Goal: Information Seeking & Learning: Learn about a topic

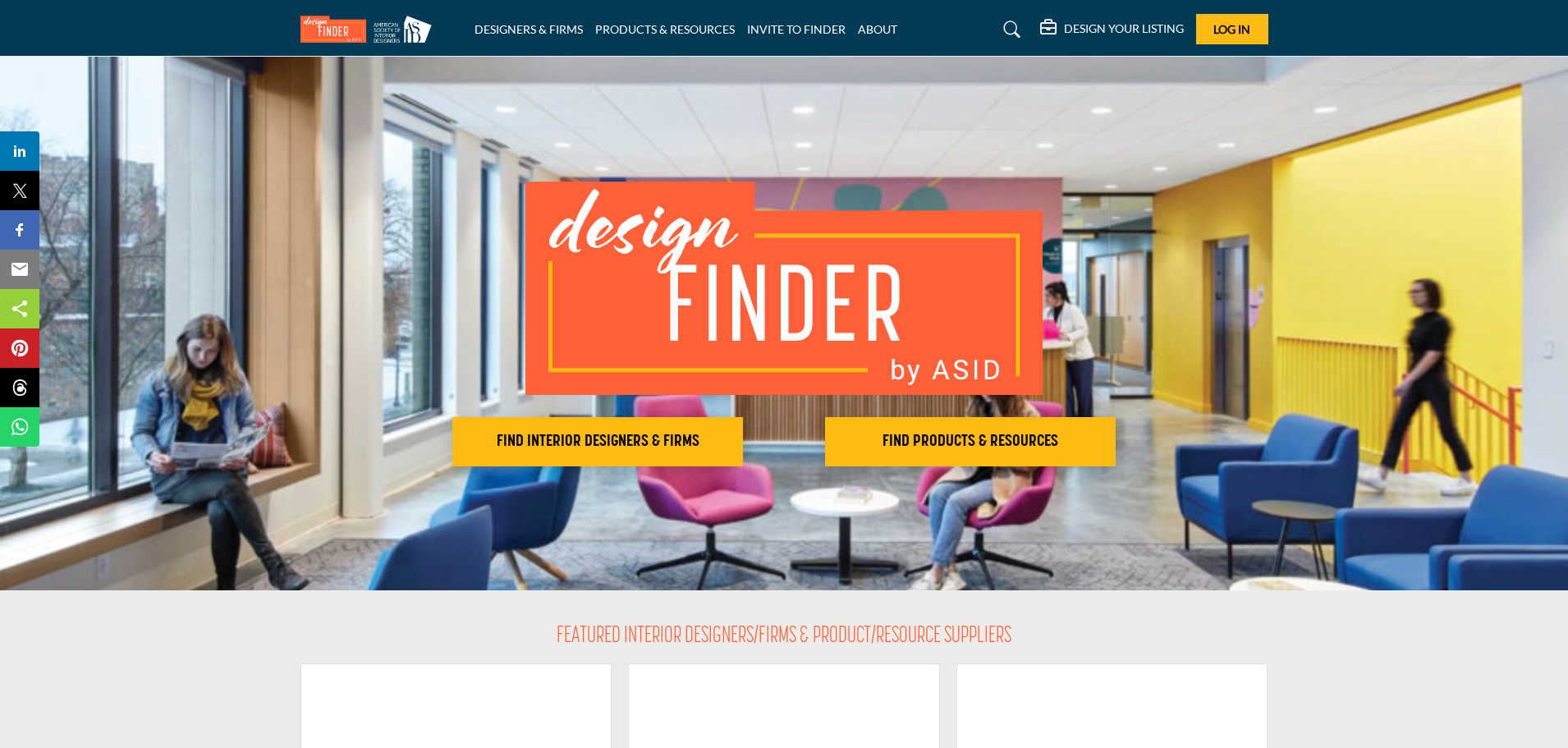
click at [980, 432] on h2 "FIND PRODUCTS & RESOURCES" at bounding box center [970, 442] width 281 height 20
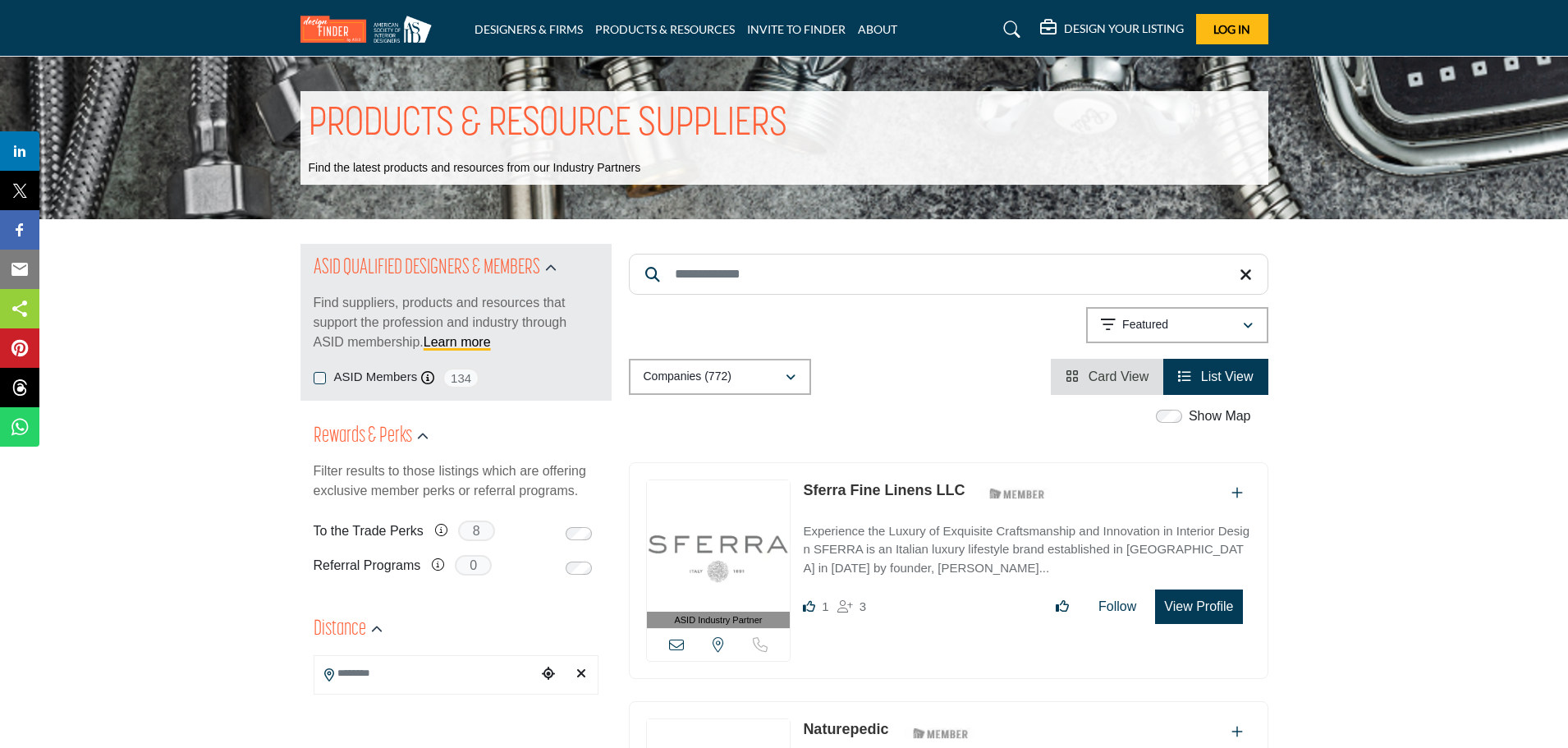
click at [747, 269] on input "Search Keyword" at bounding box center [948, 274] width 640 height 41
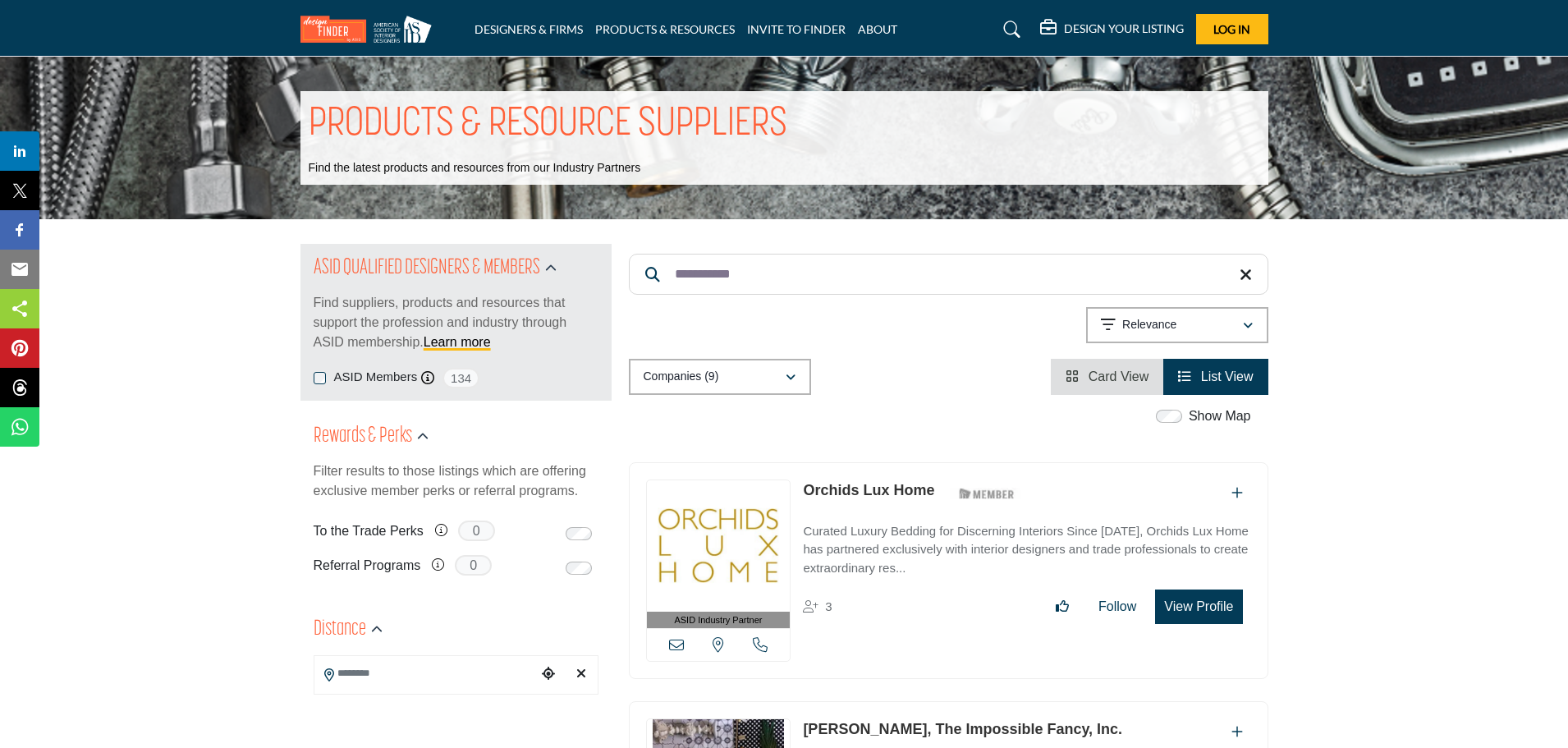
type input "**********"
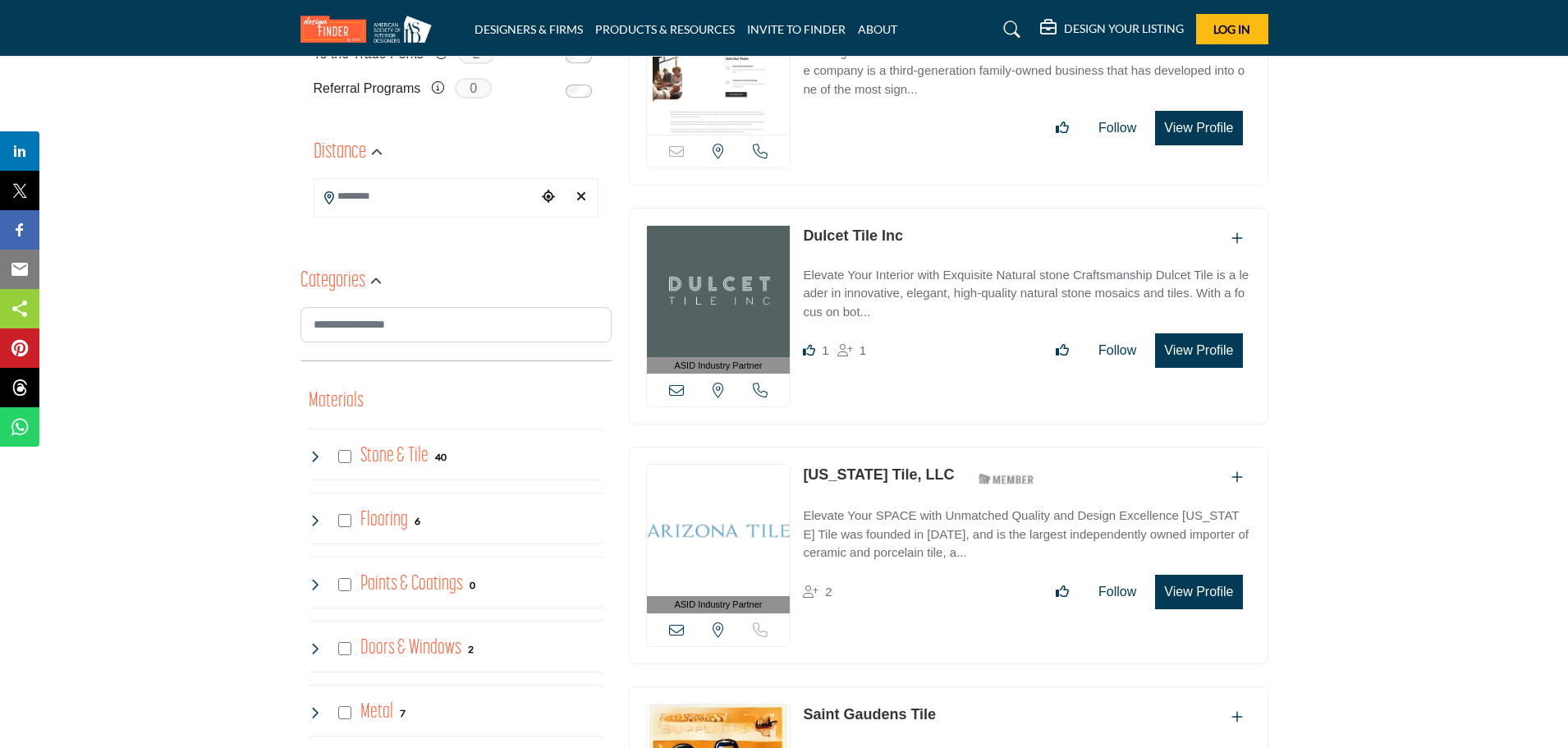
scroll to position [493, 0]
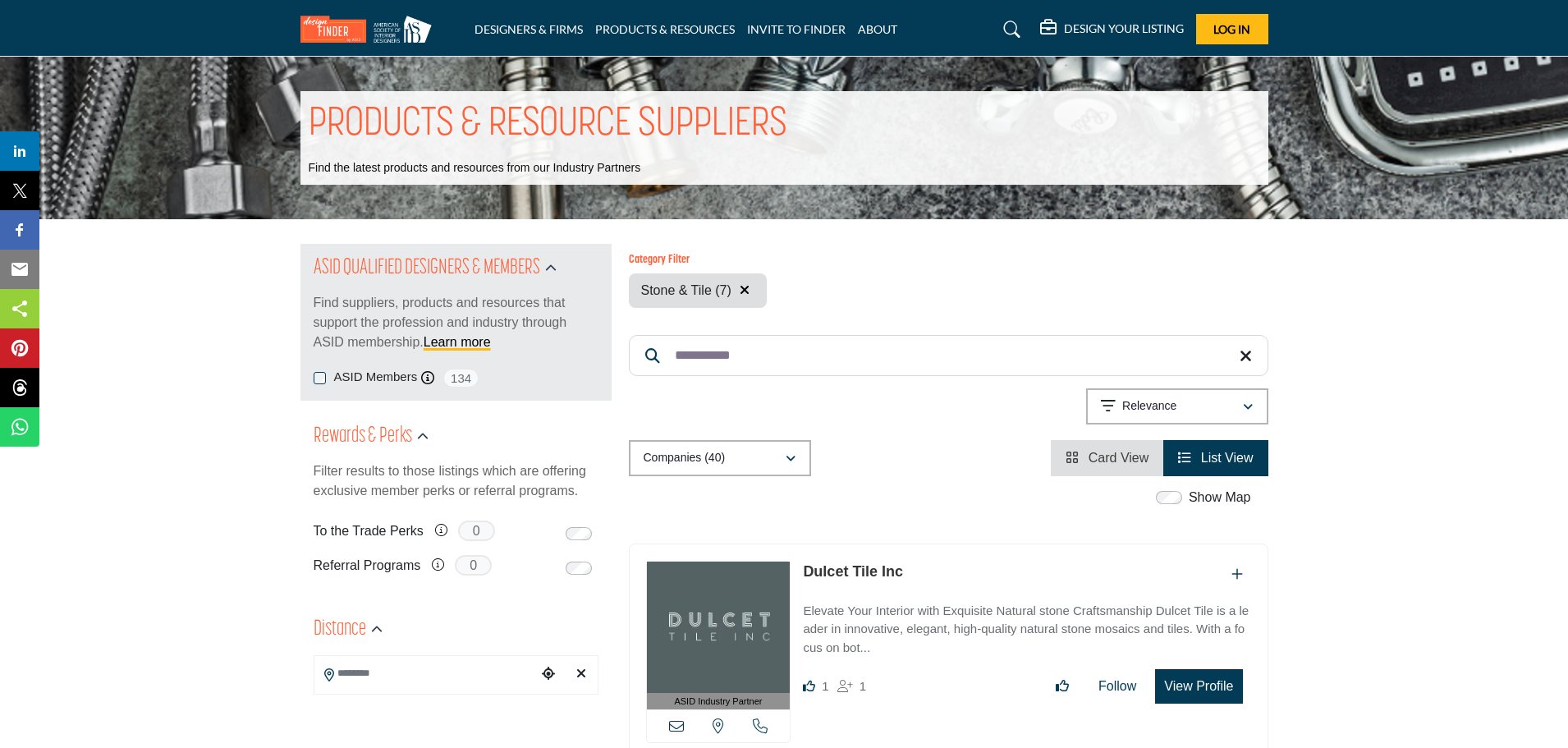
scroll to position [575, 0]
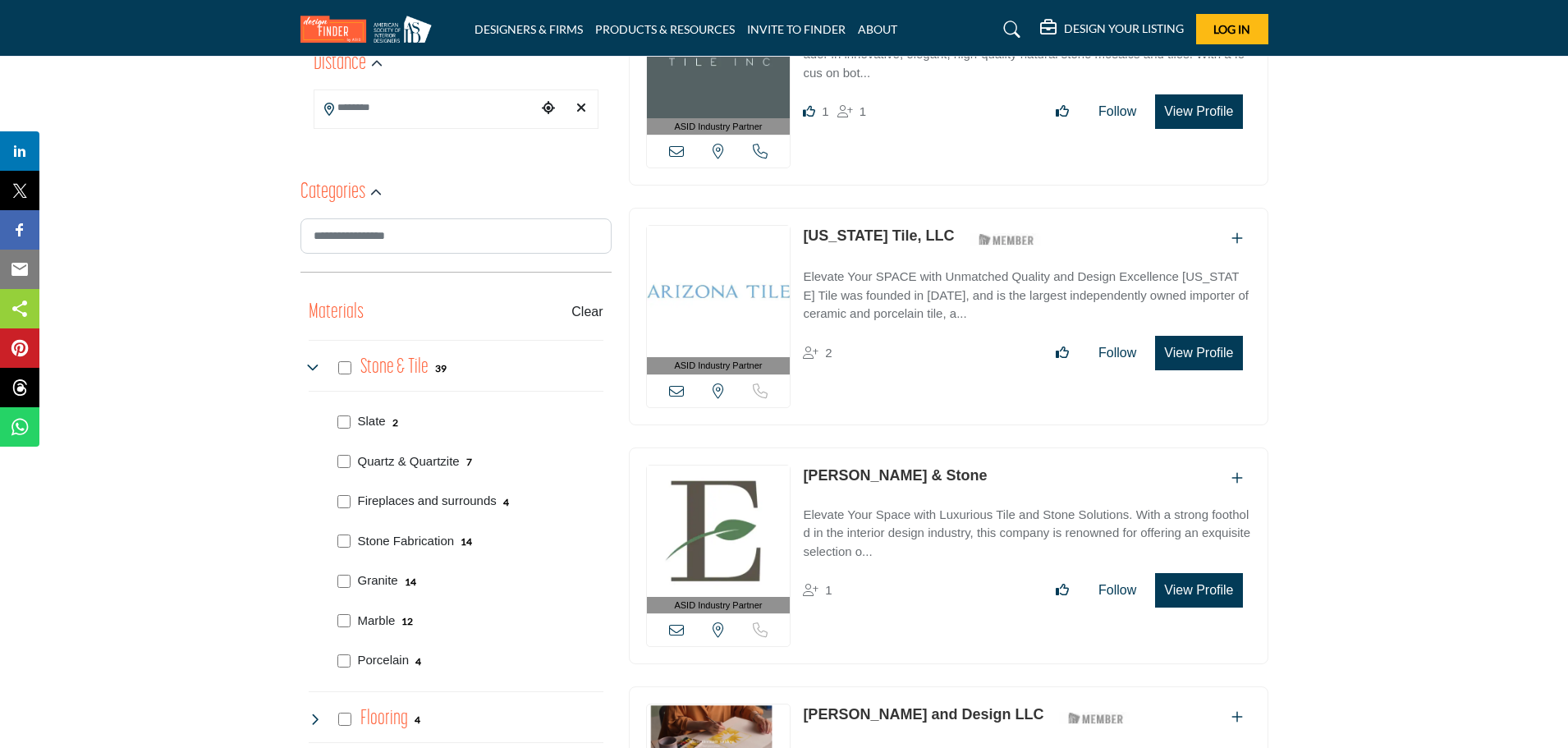
scroll to position [575, 0]
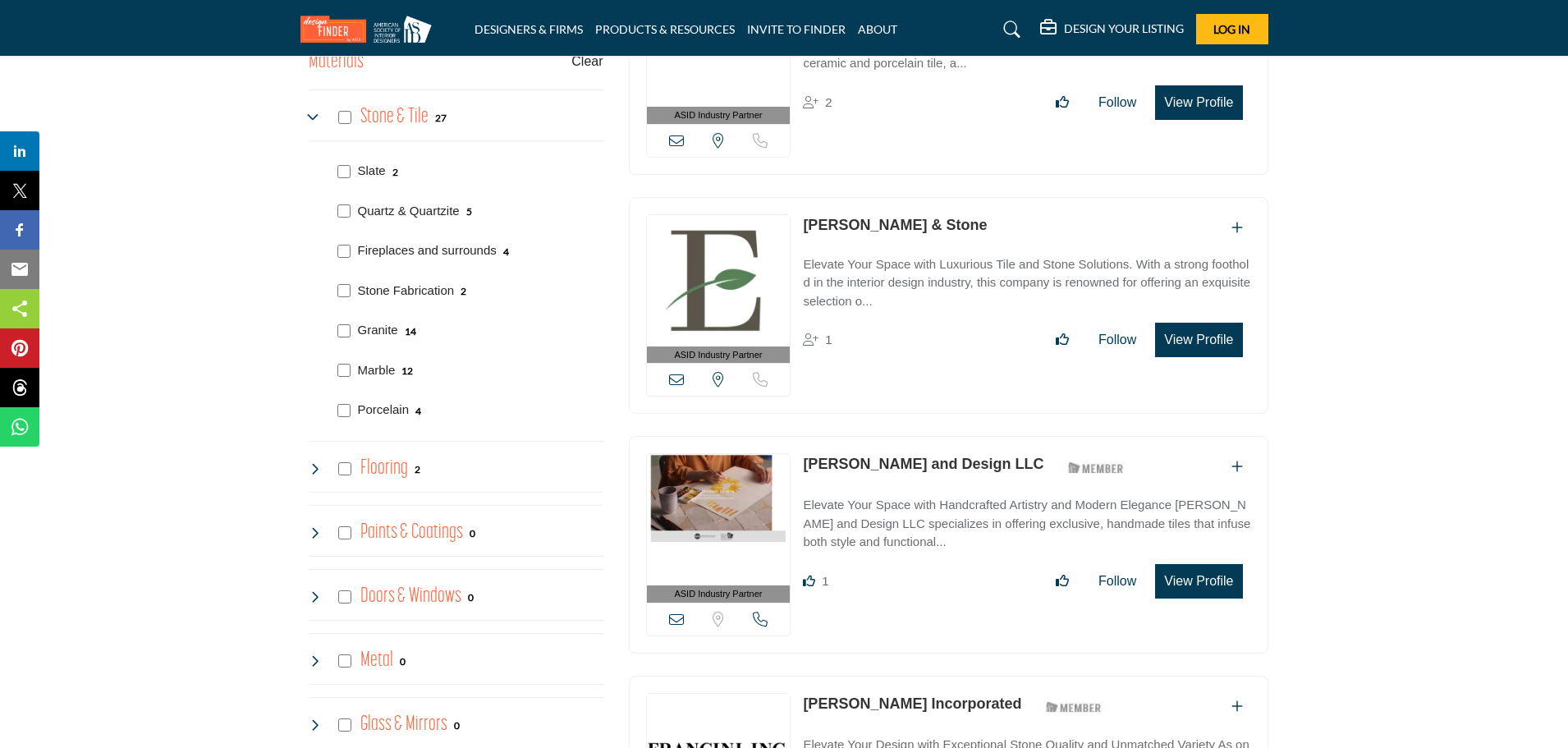
scroll to position [821, 0]
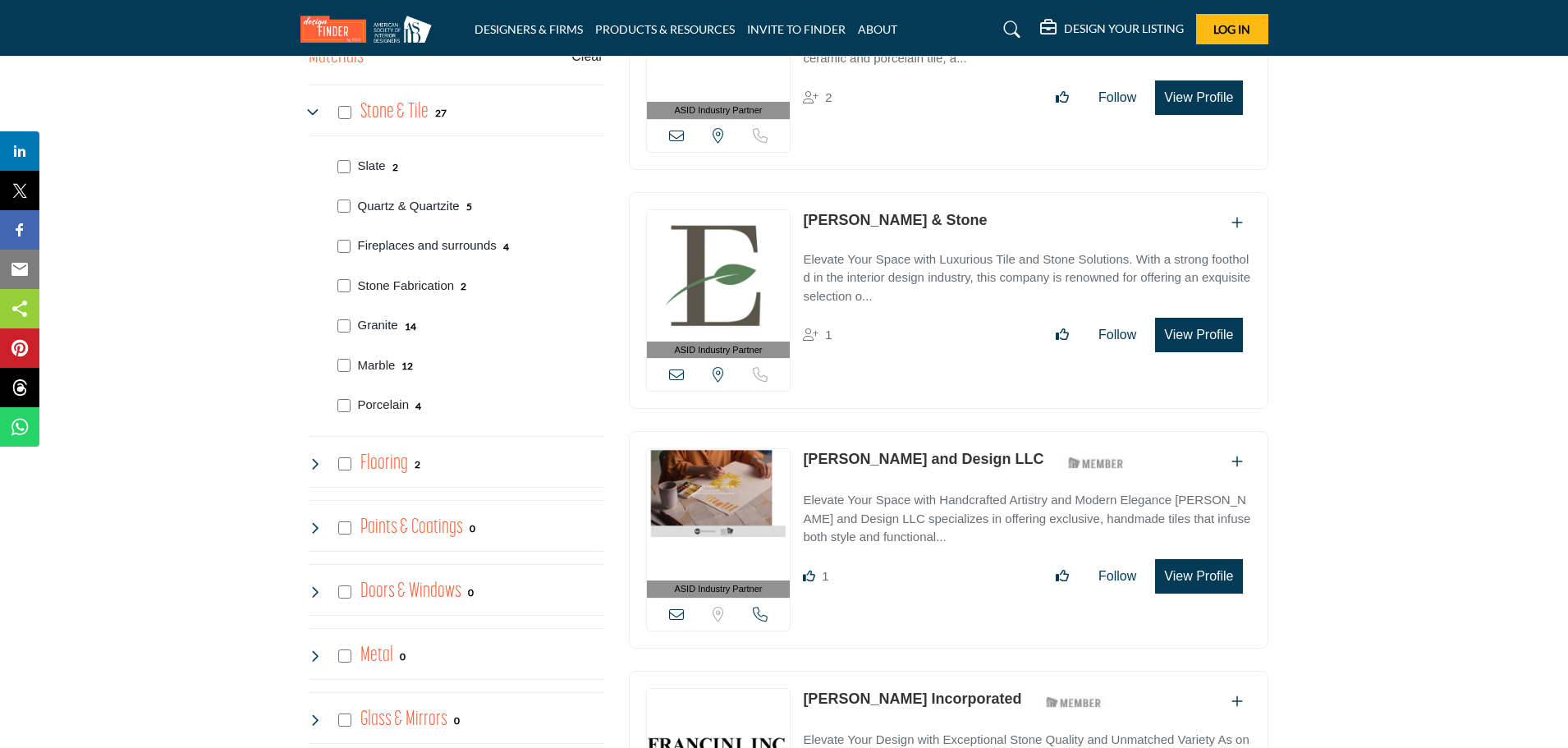
click at [314, 464] on icon at bounding box center [315, 463] width 13 height 13
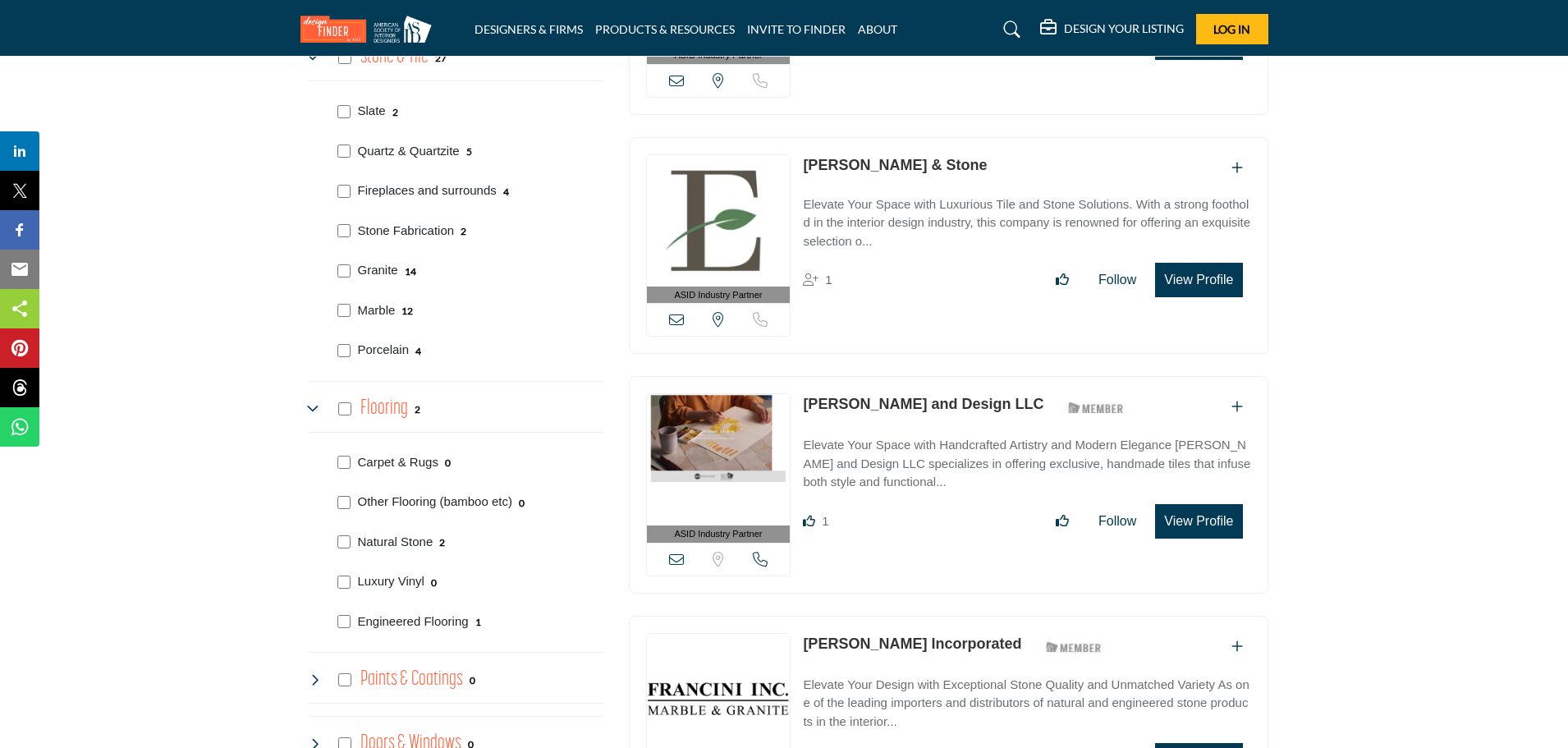
scroll to position [903, 0]
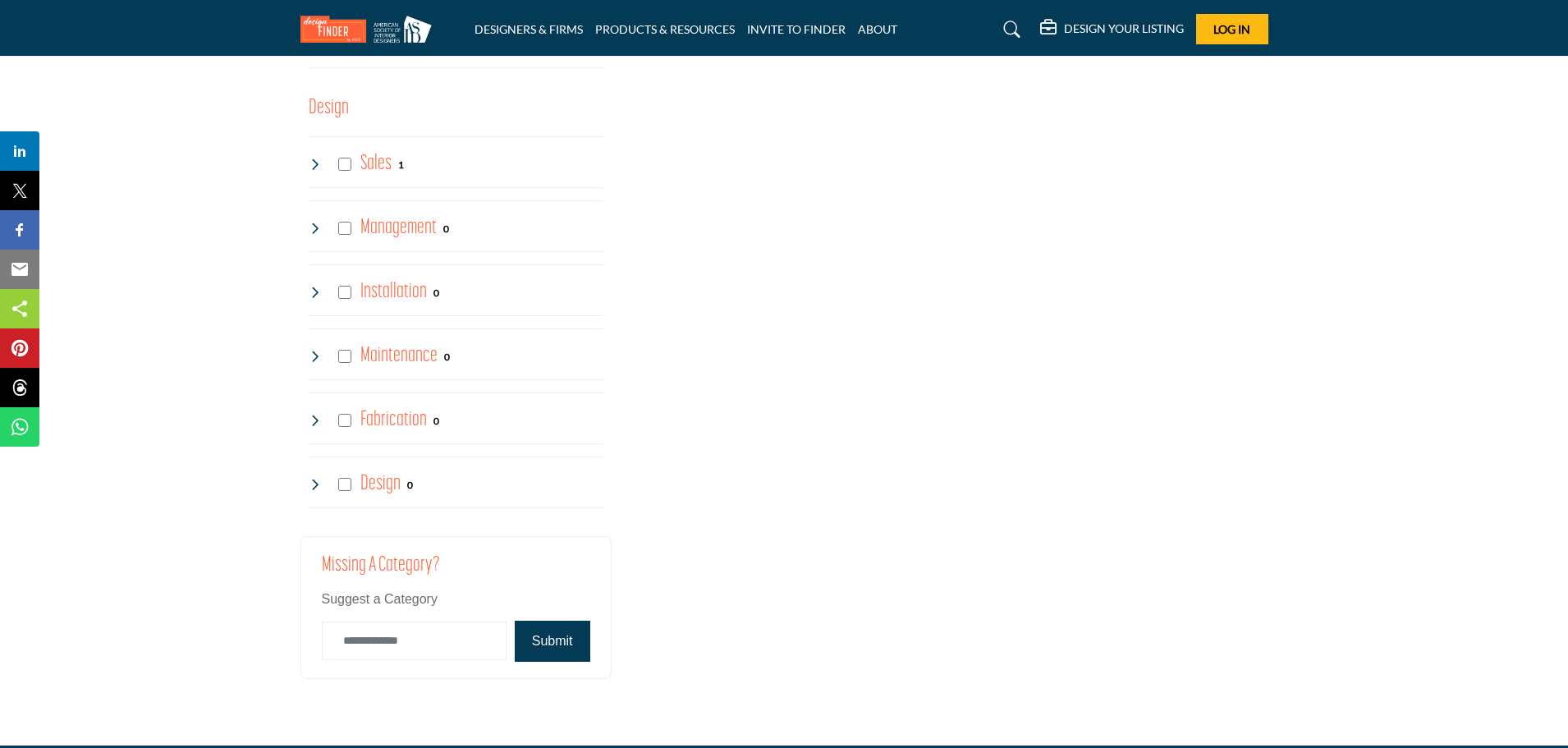
scroll to position [4189, 0]
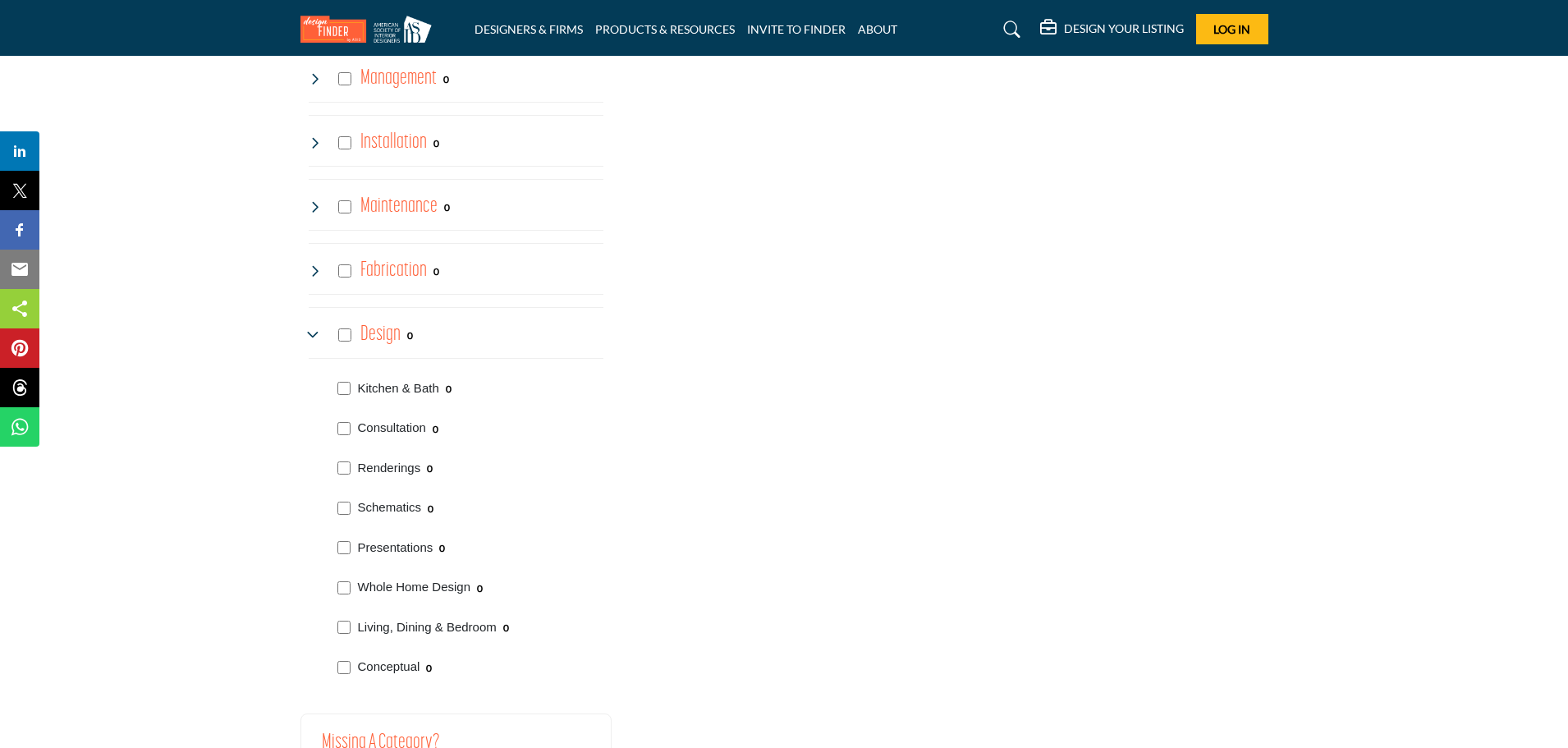
scroll to position [4354, 0]
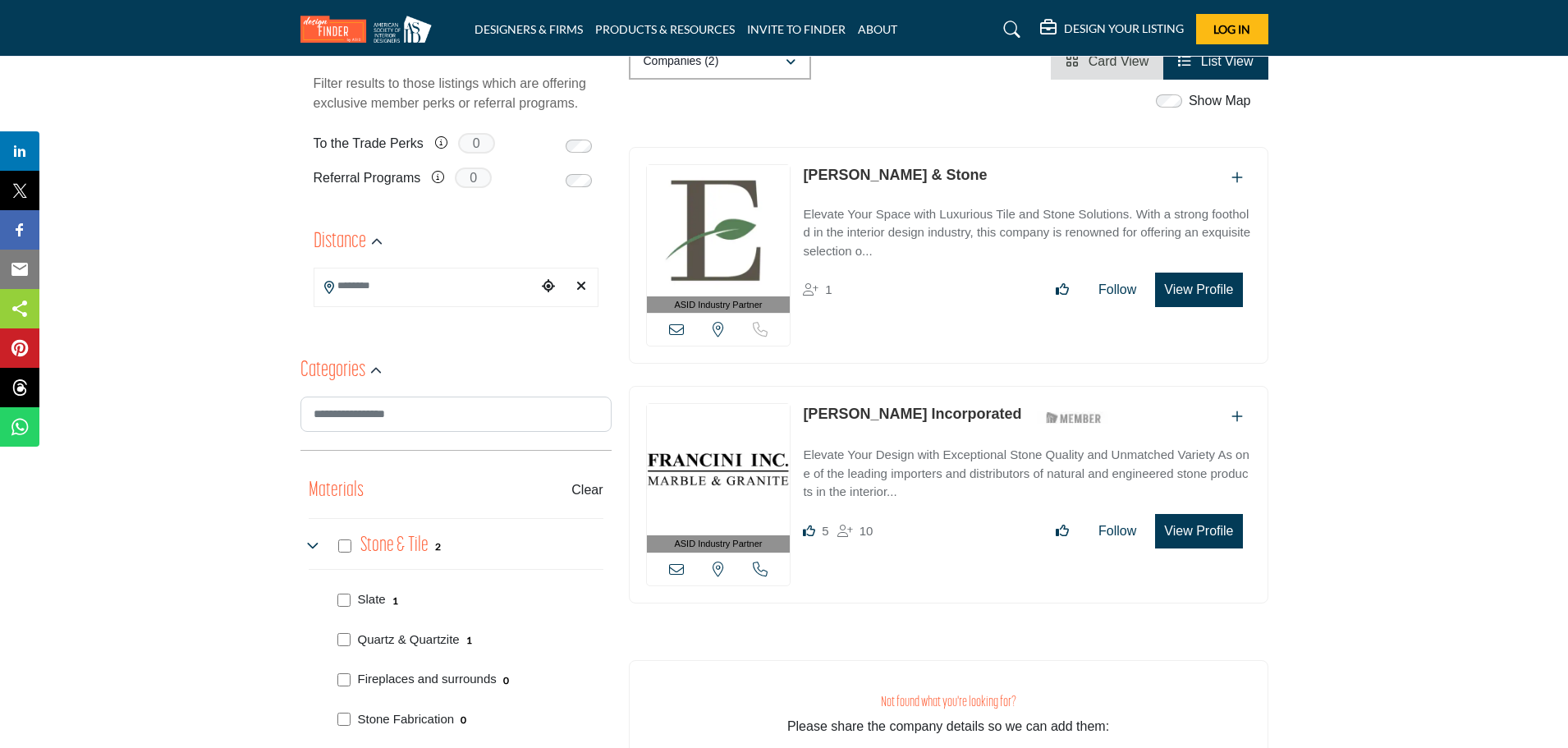
scroll to position [411, 0]
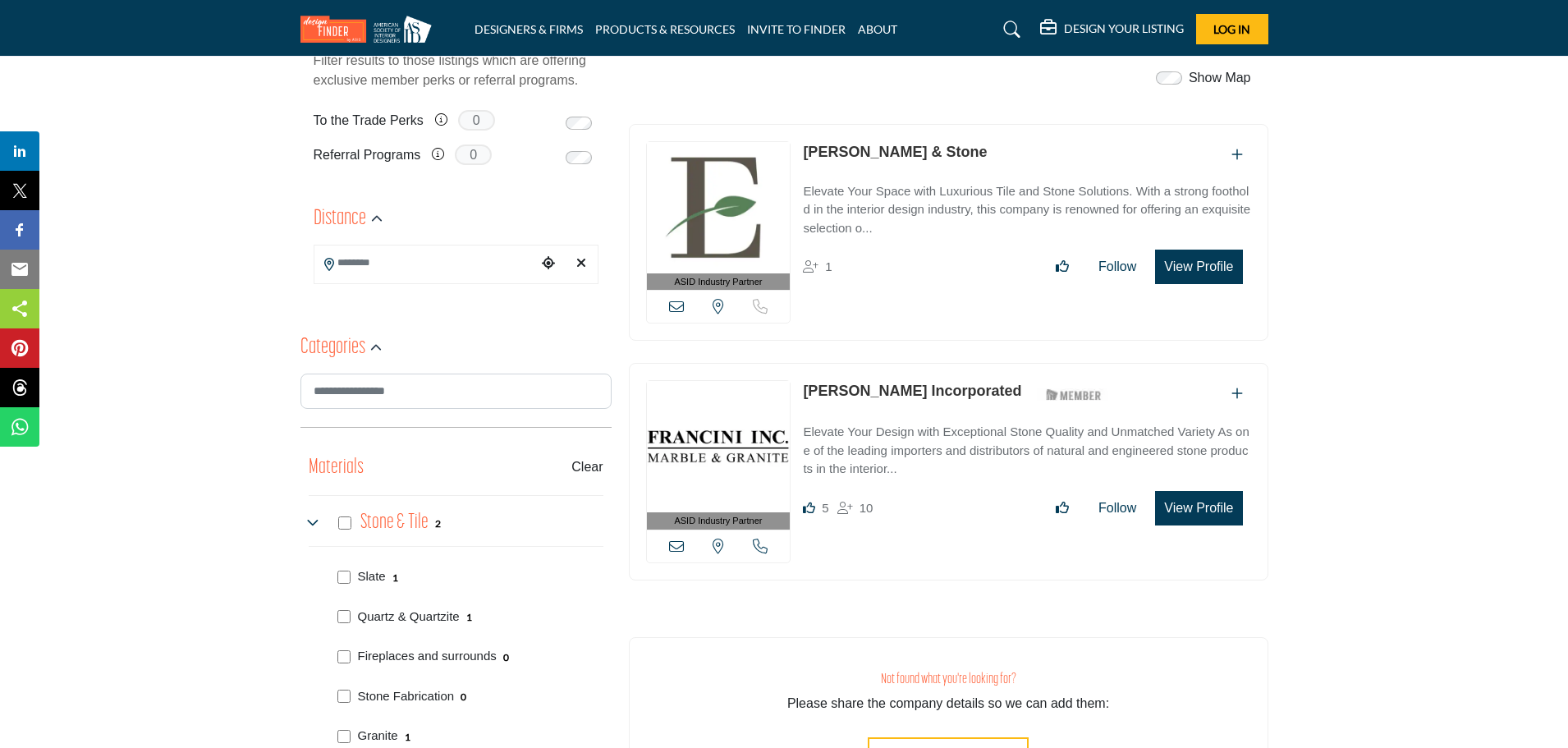
click at [1184, 501] on button "View Profile" at bounding box center [1199, 509] width 87 height 35
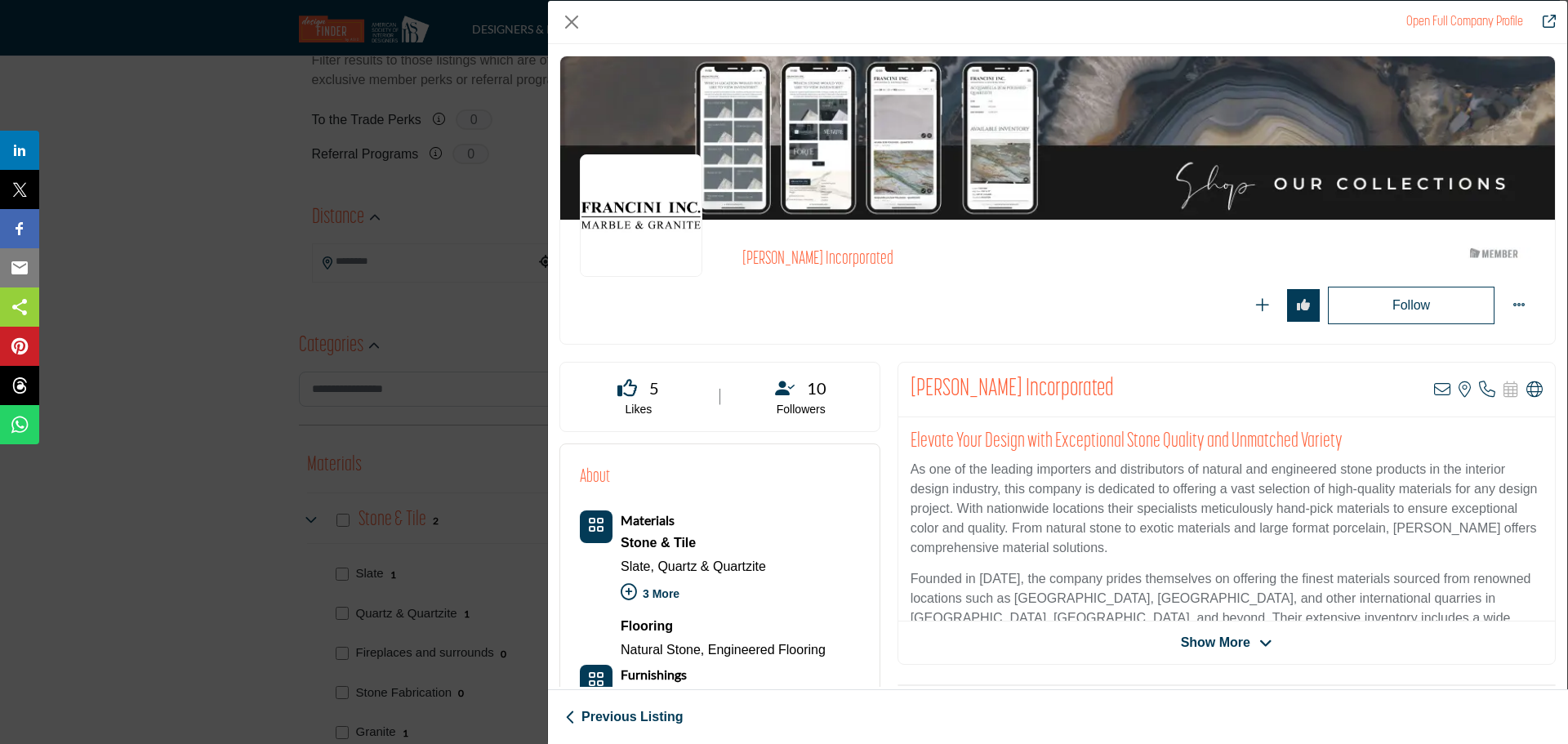
click at [1238, 644] on span "Show More" at bounding box center [1216, 642] width 69 height 20
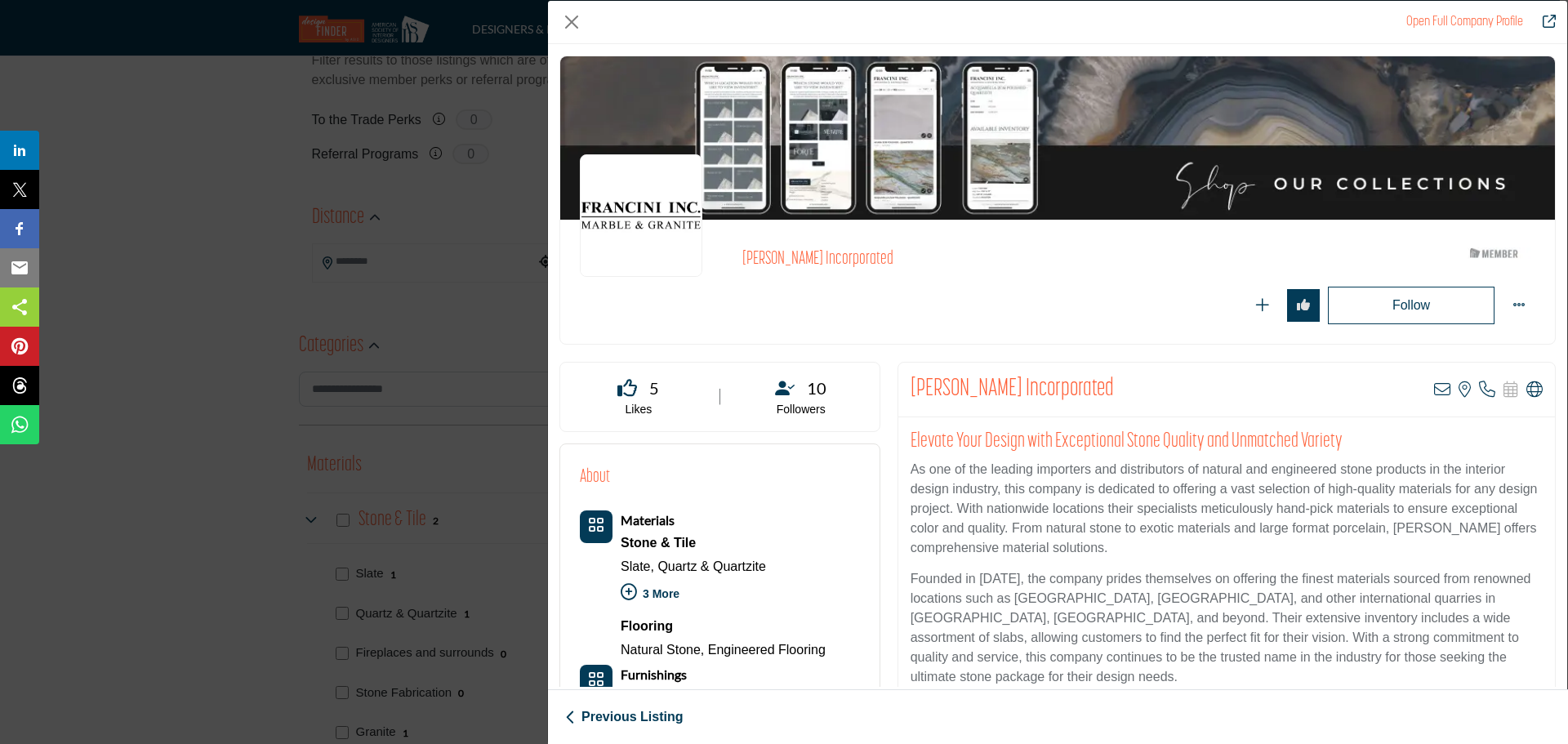
click at [990, 110] on div "Company Data Modal" at bounding box center [1058, 138] width 994 height 163
click at [574, 18] on button "Close" at bounding box center [572, 22] width 24 height 24
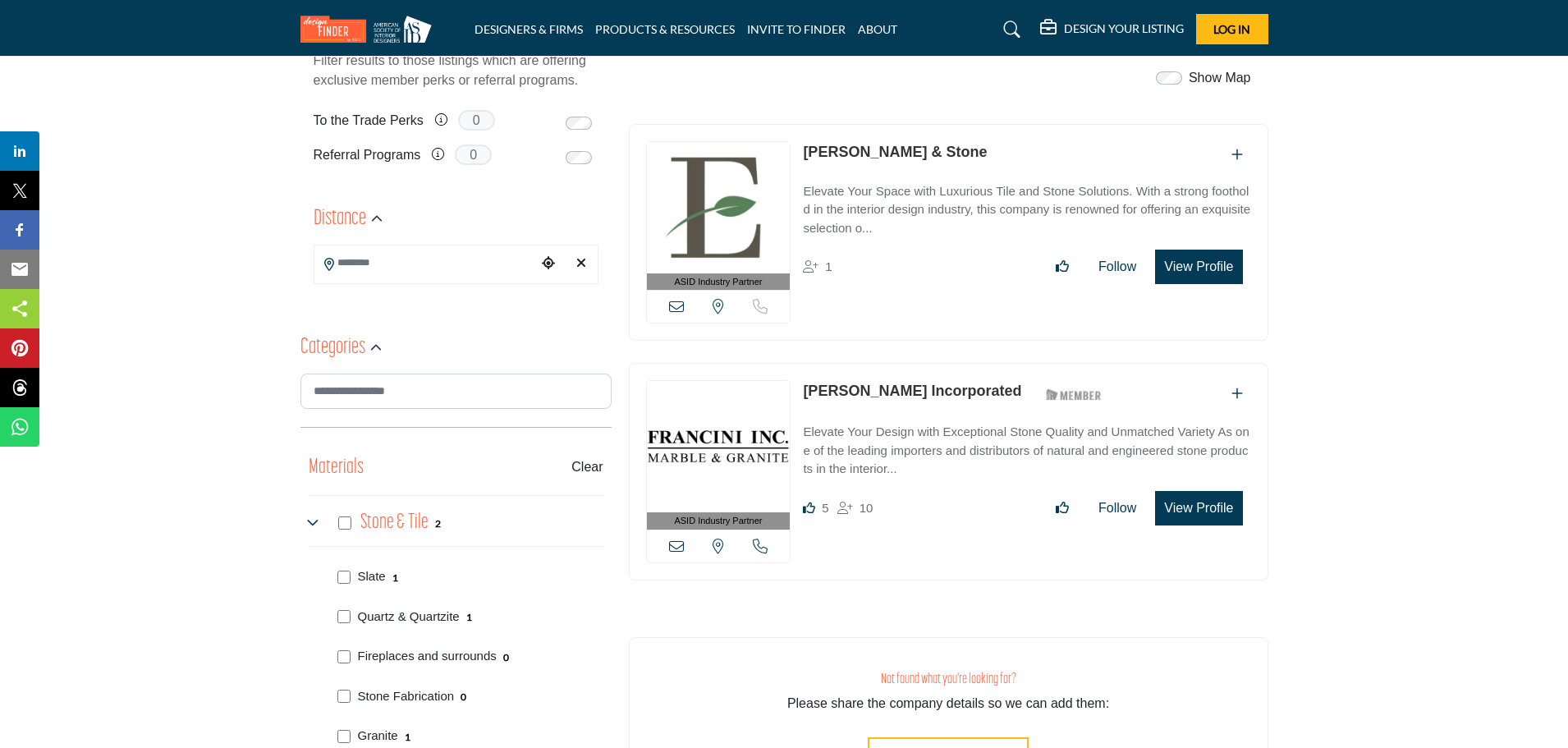
click at [734, 217] on img at bounding box center [719, 208] width 144 height 132
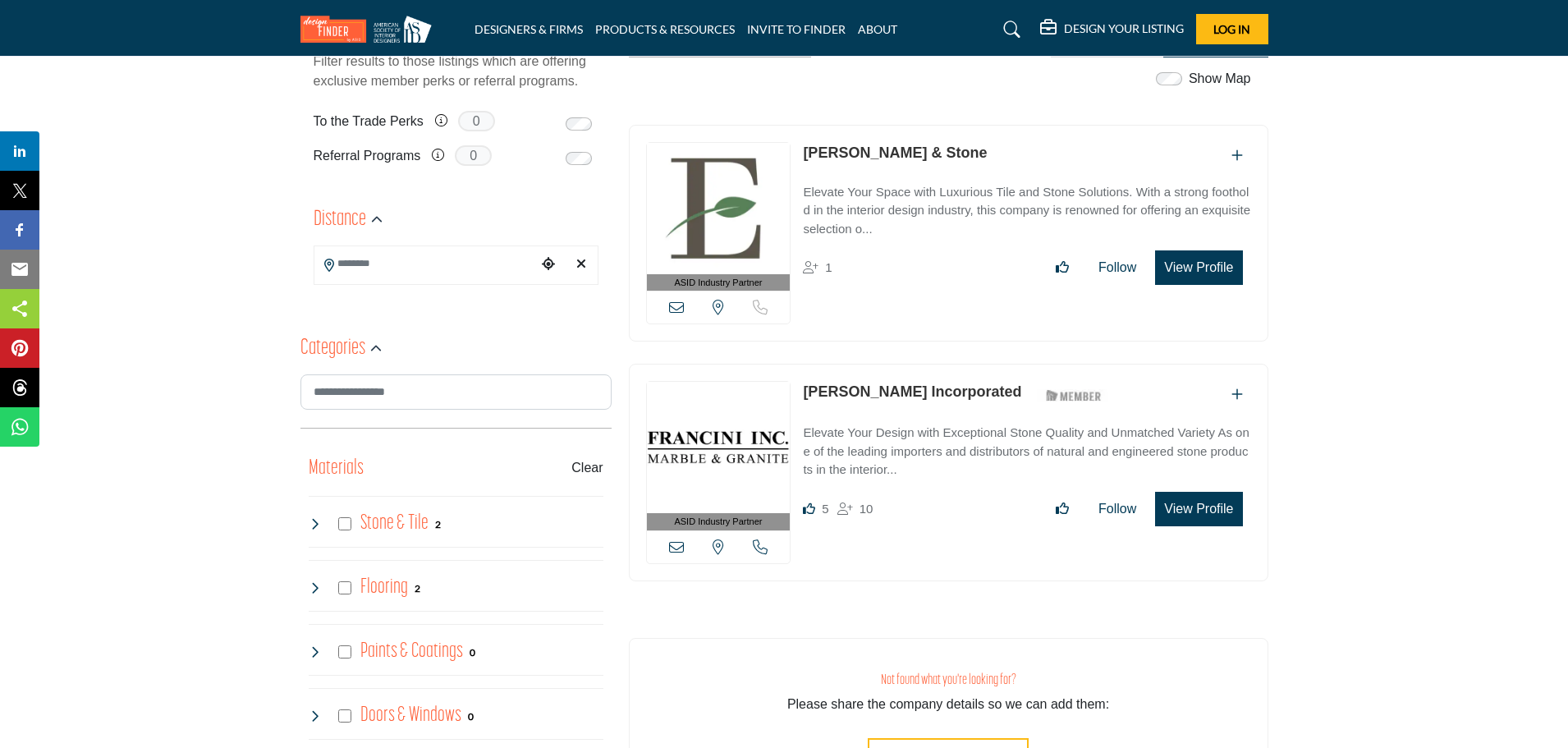
scroll to position [411, 0]
click at [737, 439] on img at bounding box center [719, 447] width 144 height 132
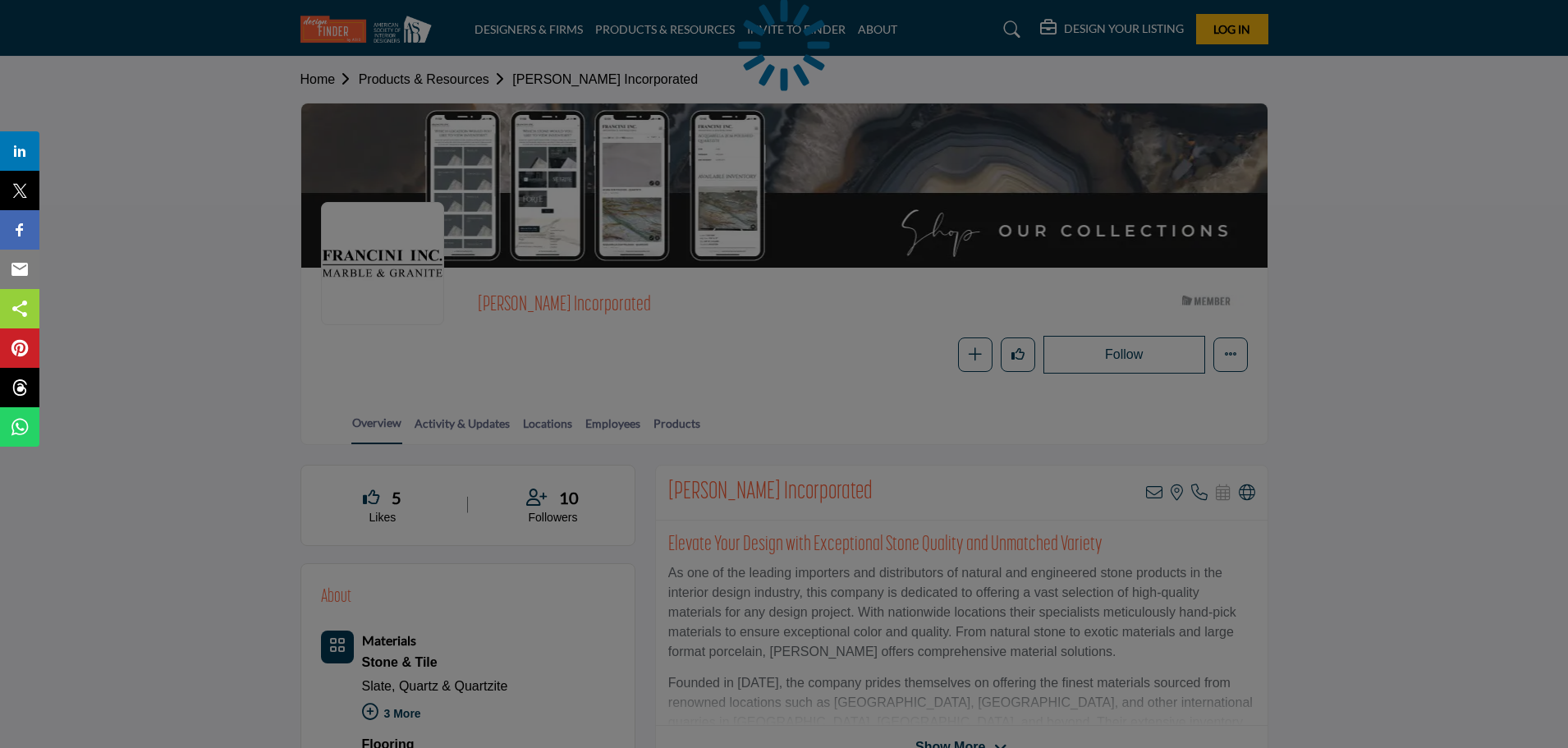
scroll to position [164, 0]
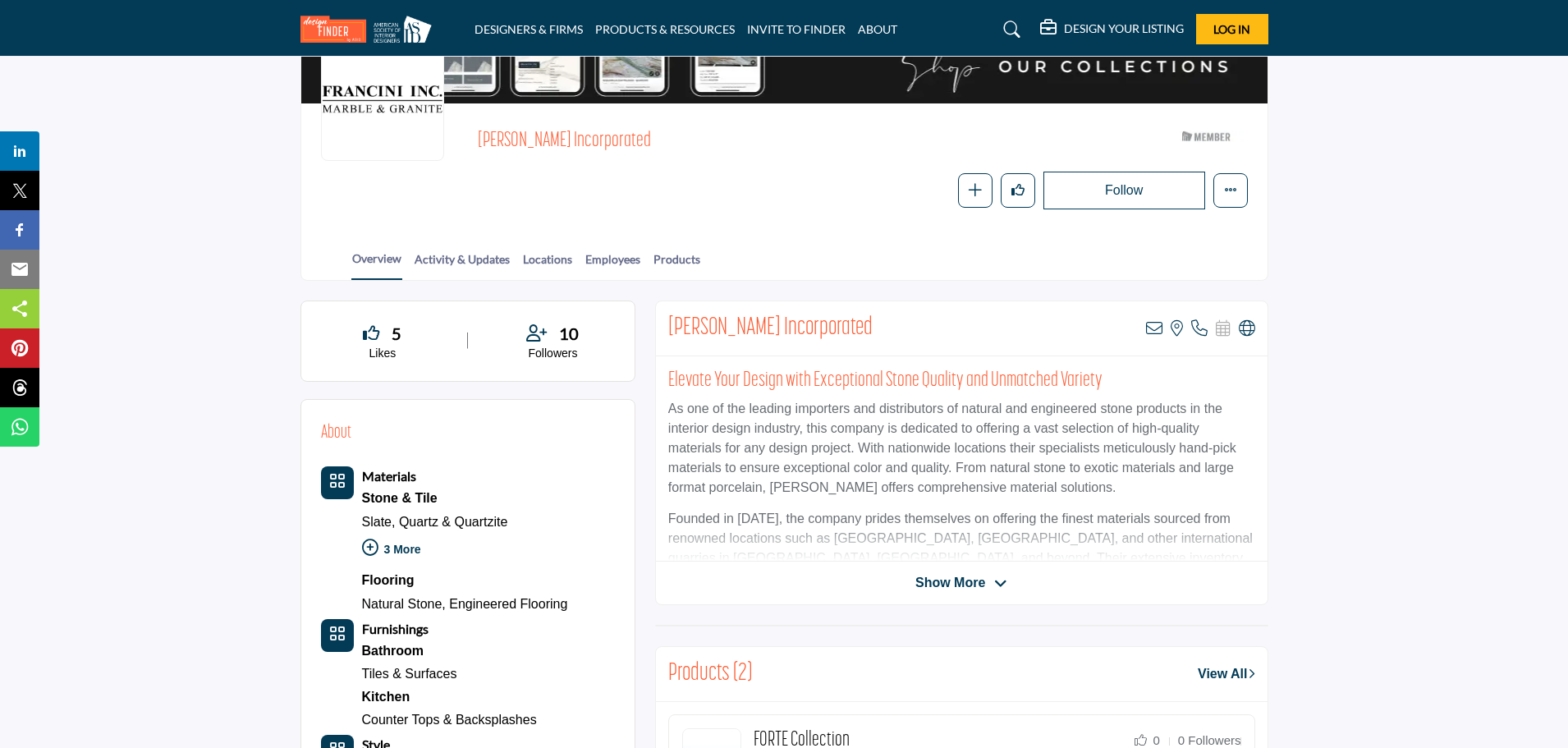
click at [971, 580] on span "Show More" at bounding box center [950, 583] width 70 height 20
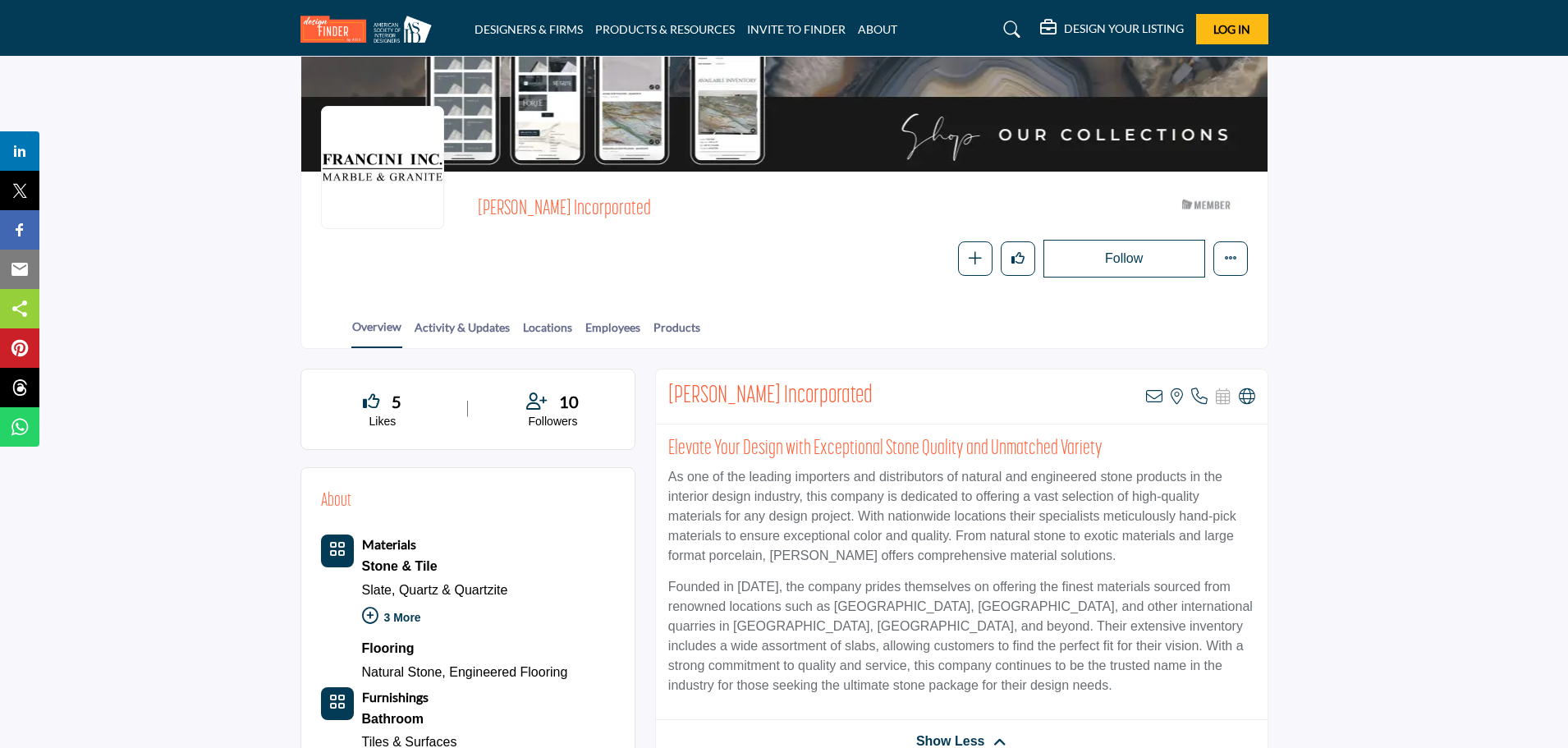
scroll to position [0, 0]
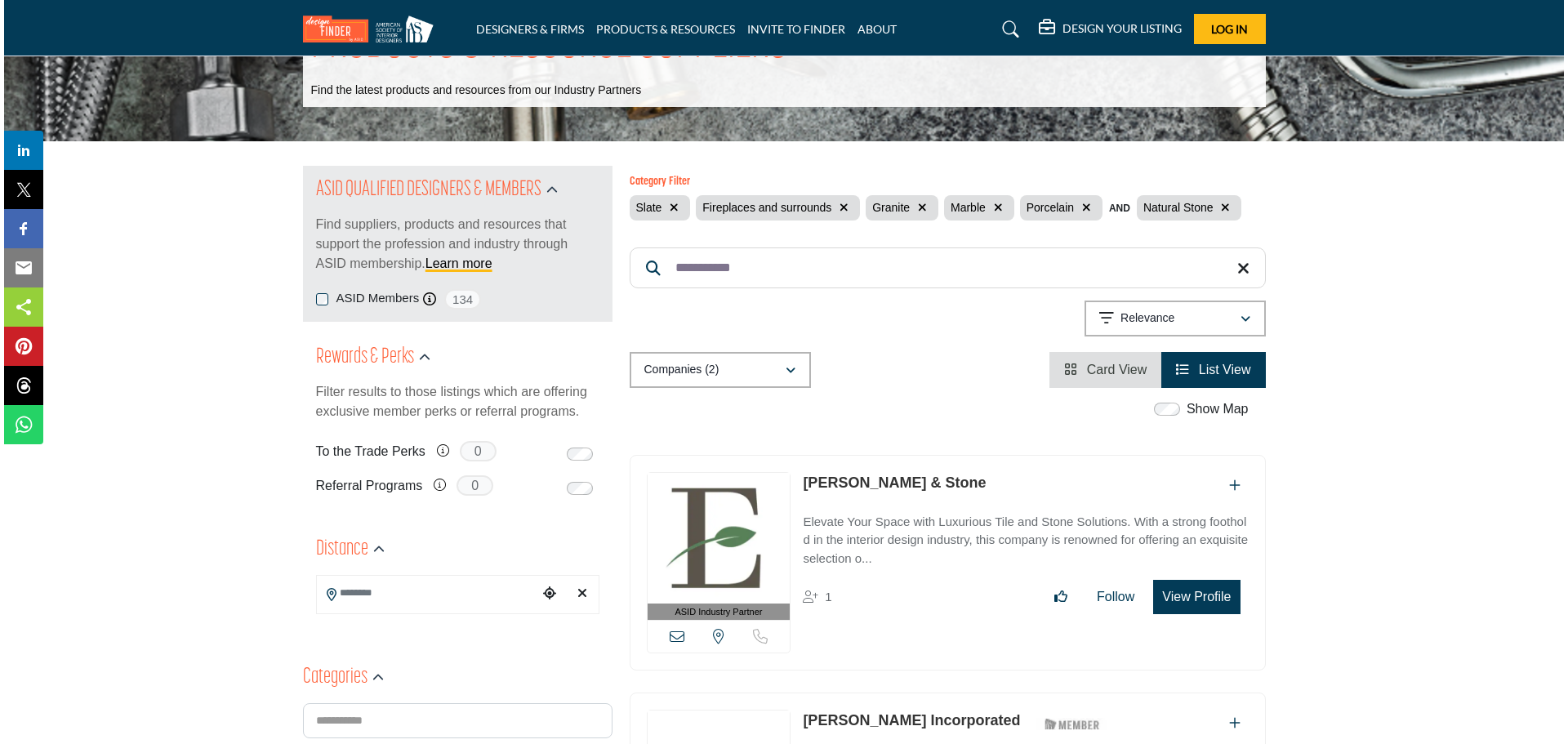
scroll to position [245, 0]
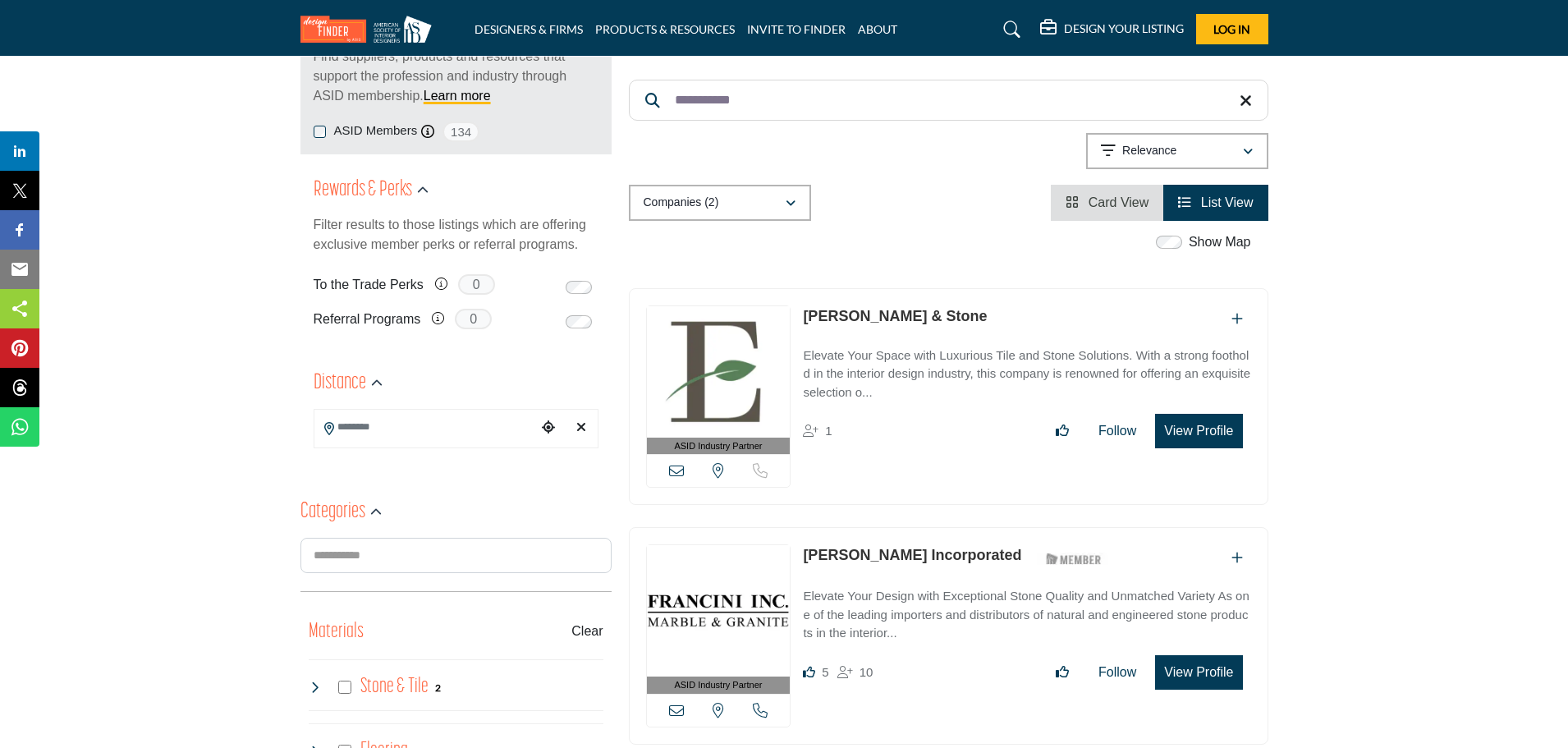
click at [1189, 431] on button "View Profile" at bounding box center [1199, 431] width 87 height 35
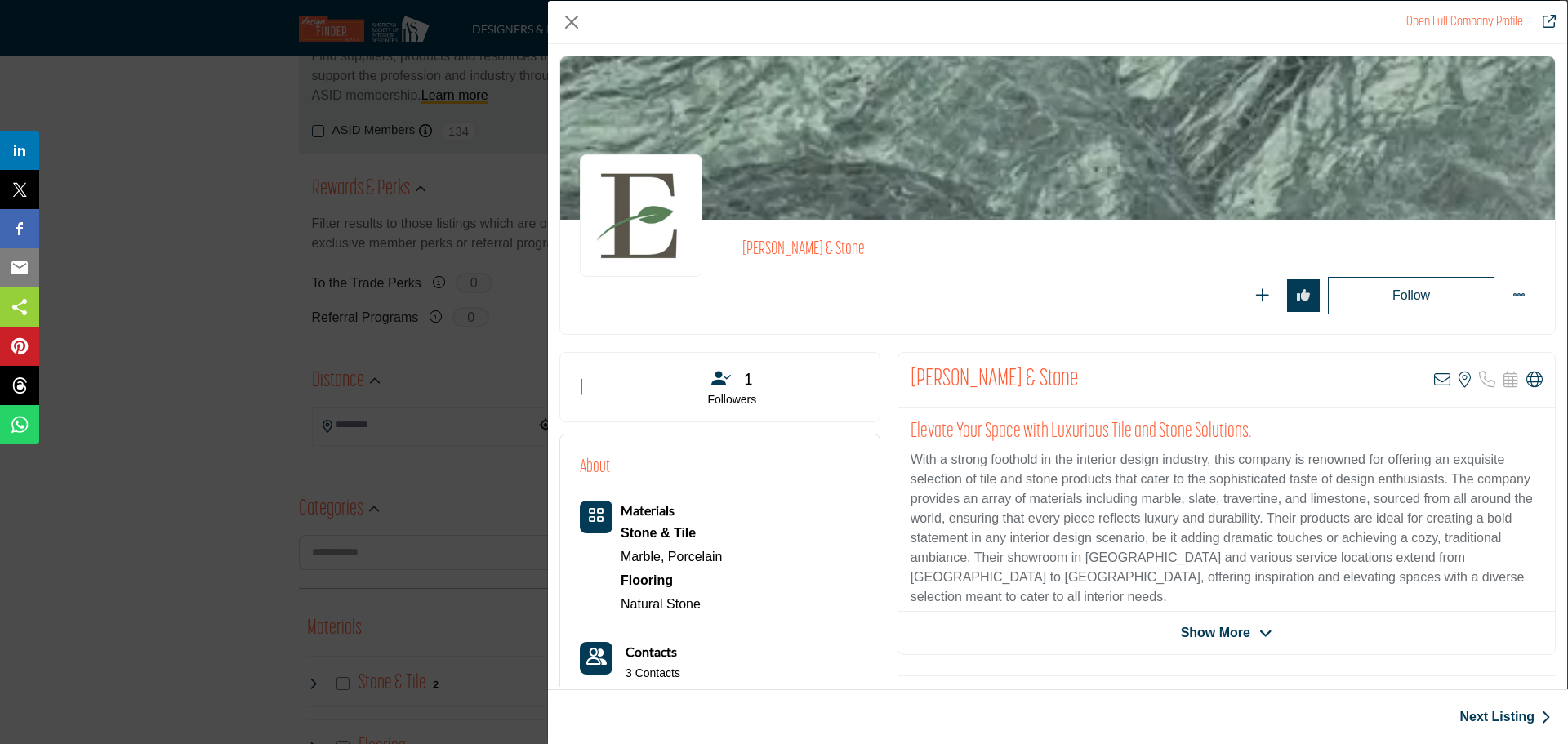
click at [1243, 633] on span "Show More" at bounding box center [1216, 633] width 69 height 20
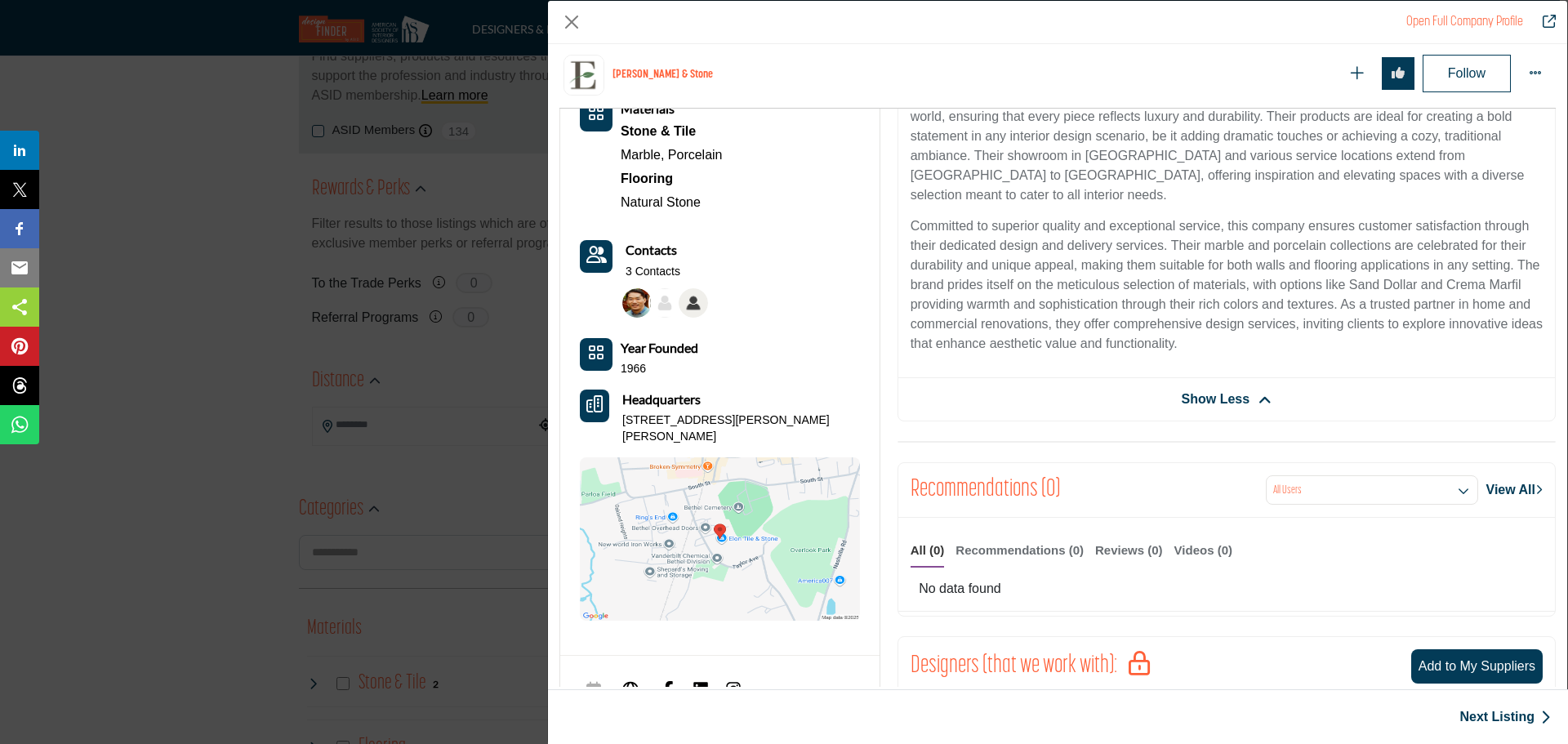
scroll to position [475, 0]
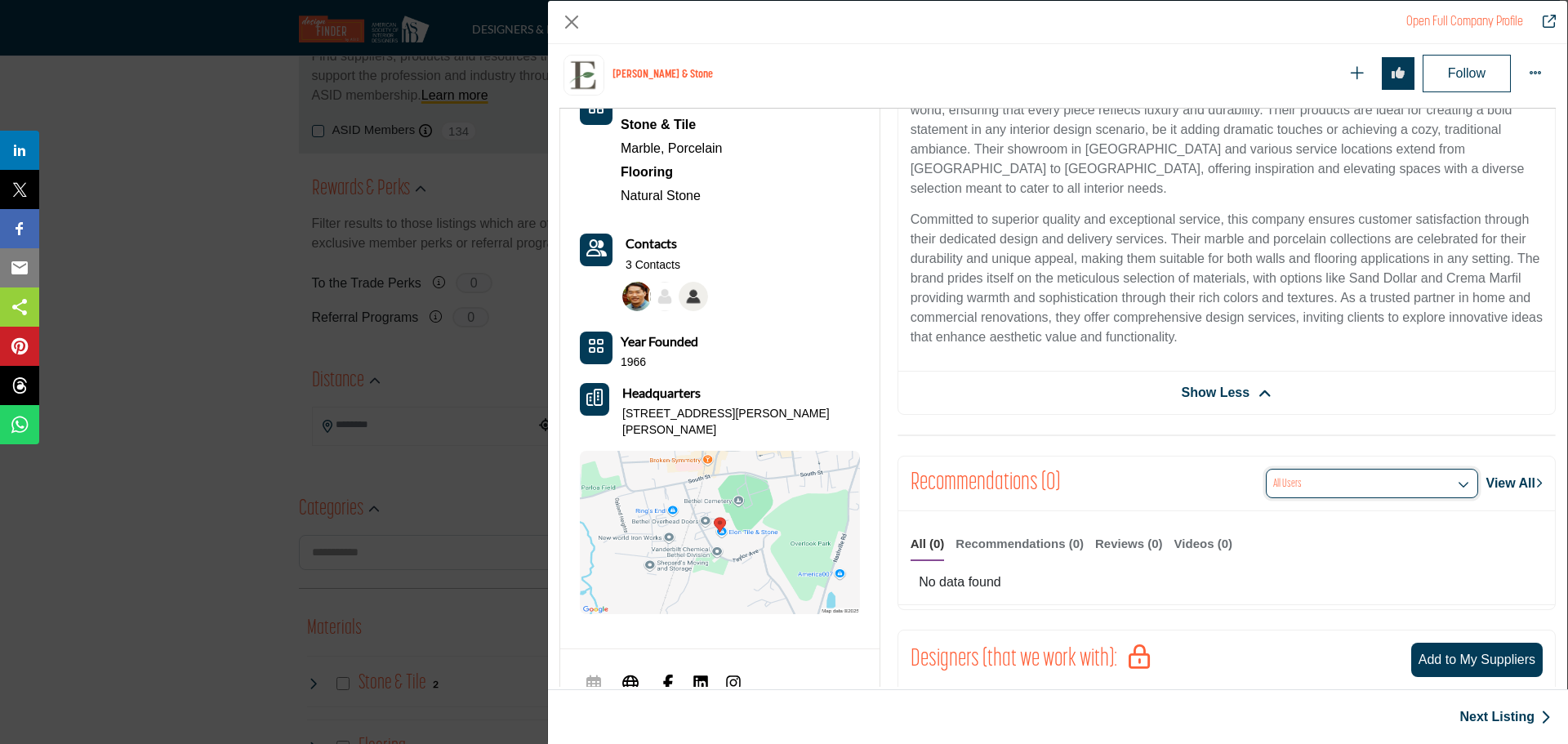
click at [1458, 478] on icon "Company Data Modal" at bounding box center [1463, 484] width 11 height 11
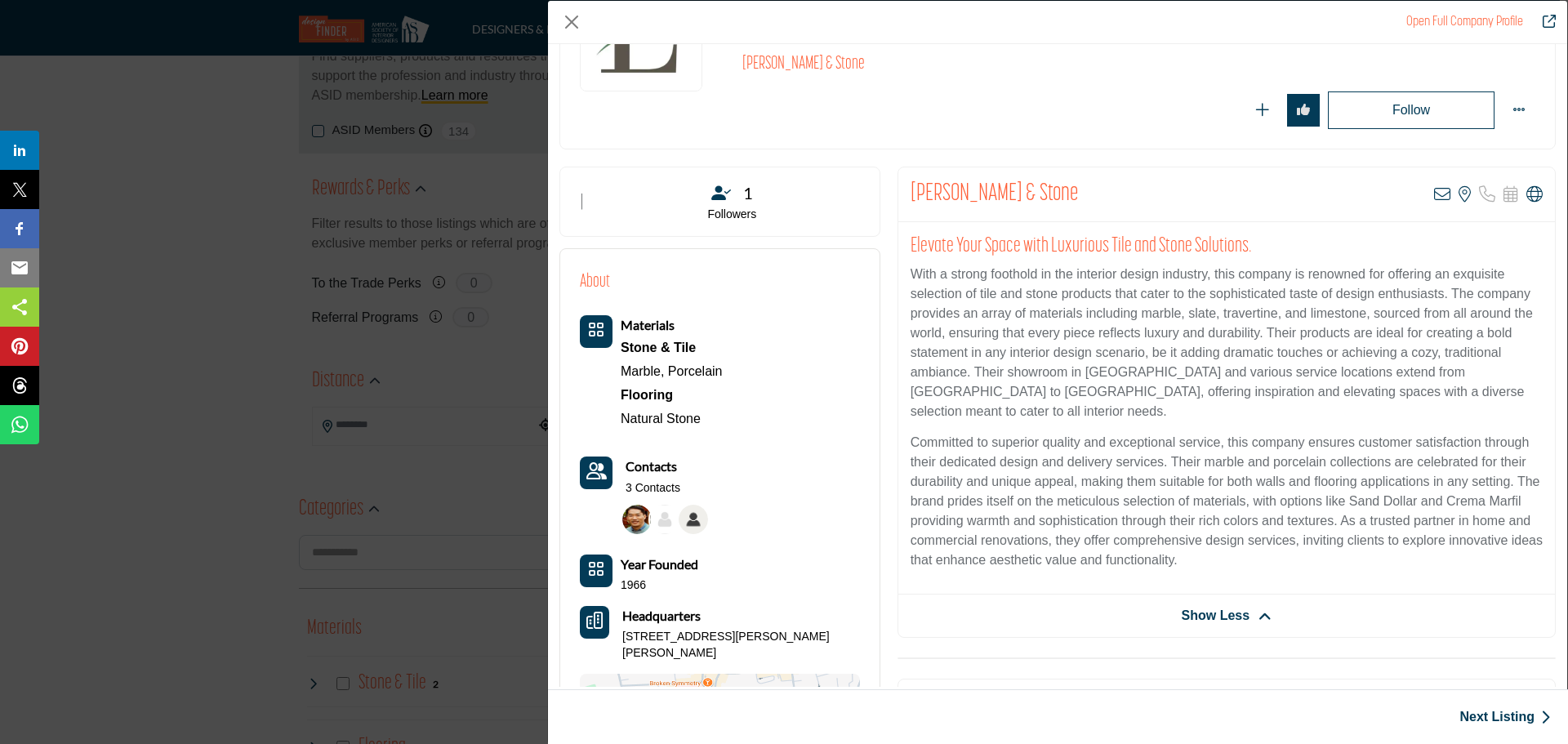
scroll to position [163, 0]
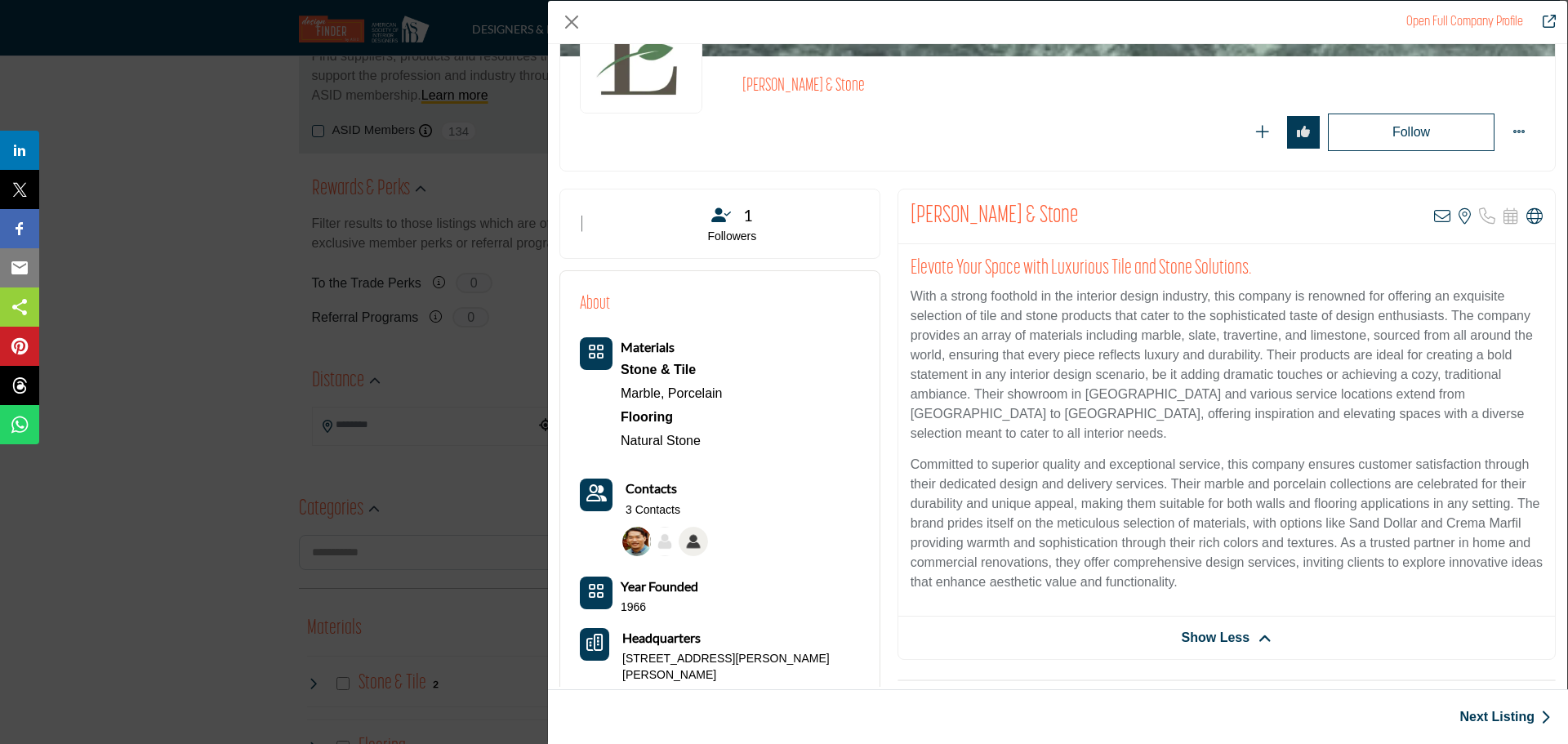
click at [967, 222] on h2 "[PERSON_NAME] & Stone" at bounding box center [994, 216] width 167 height 30
drag, startPoint x: 1035, startPoint y: 219, endPoint x: 907, endPoint y: 217, distance: 128.0
click at [909, 217] on div "[PERSON_NAME] & Stone View email address of this listing View the location of t…" at bounding box center [1226, 216] width 657 height 55
copy h2 "[PERSON_NAME] & Stone"
